Goal: Transaction & Acquisition: Obtain resource

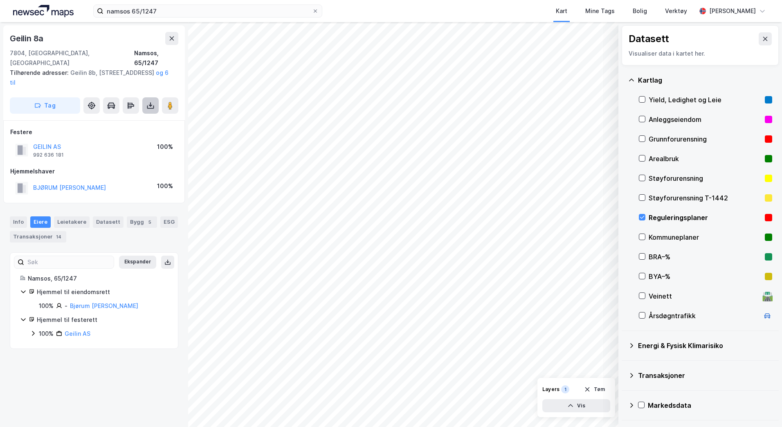
click at [156, 97] on button at bounding box center [150, 105] width 16 height 16
click at [128, 119] on div "Last ned grunnbok" at bounding box center [109, 122] width 47 height 7
